Goal: Task Accomplishment & Management: Manage account settings

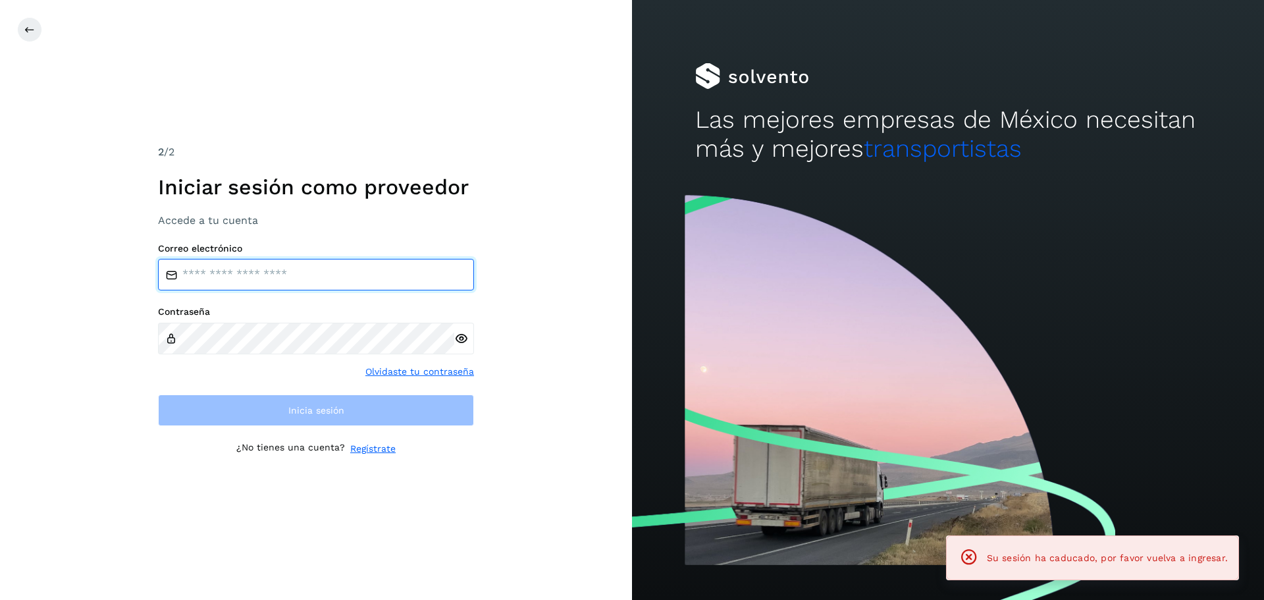
click at [214, 274] on input "email" at bounding box center [316, 275] width 316 height 32
type input "**********"
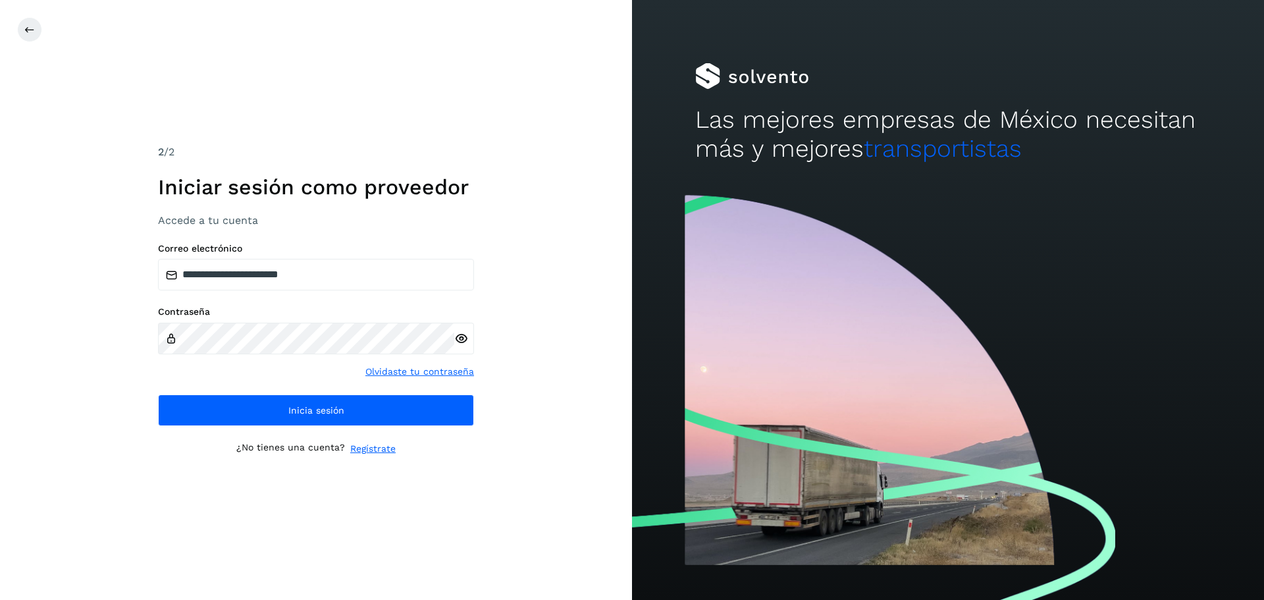
click at [461, 336] on icon at bounding box center [461, 339] width 14 height 14
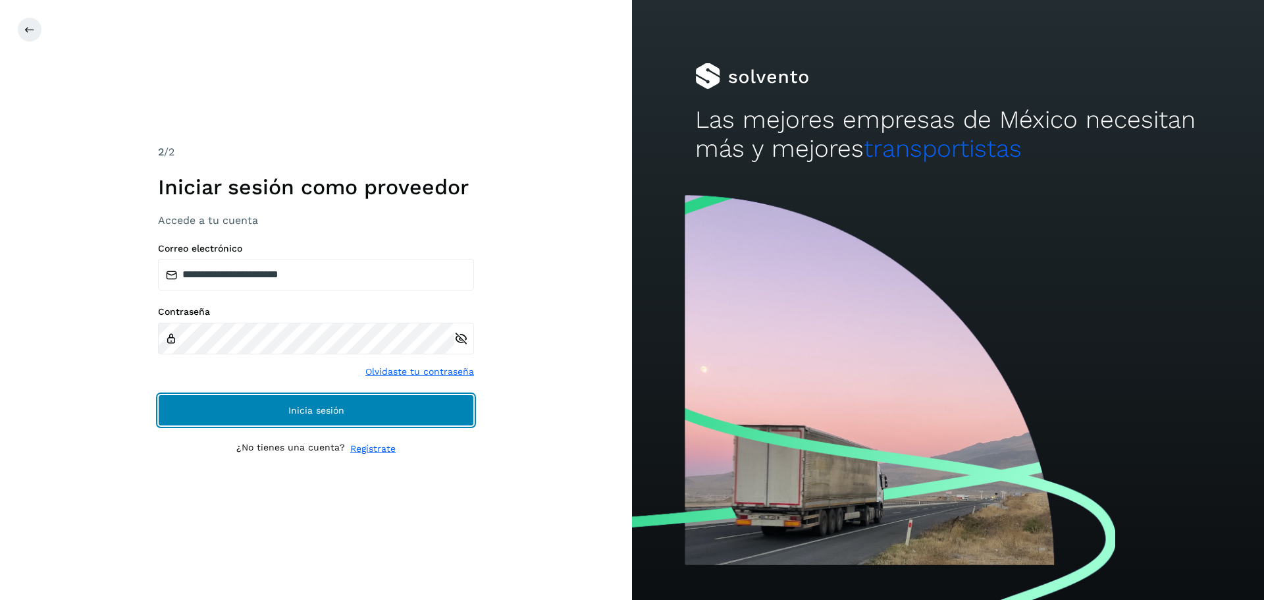
click at [269, 403] on button "Inicia sesión" at bounding box center [316, 410] width 316 height 32
